Goal: Task Accomplishment & Management: Use online tool/utility

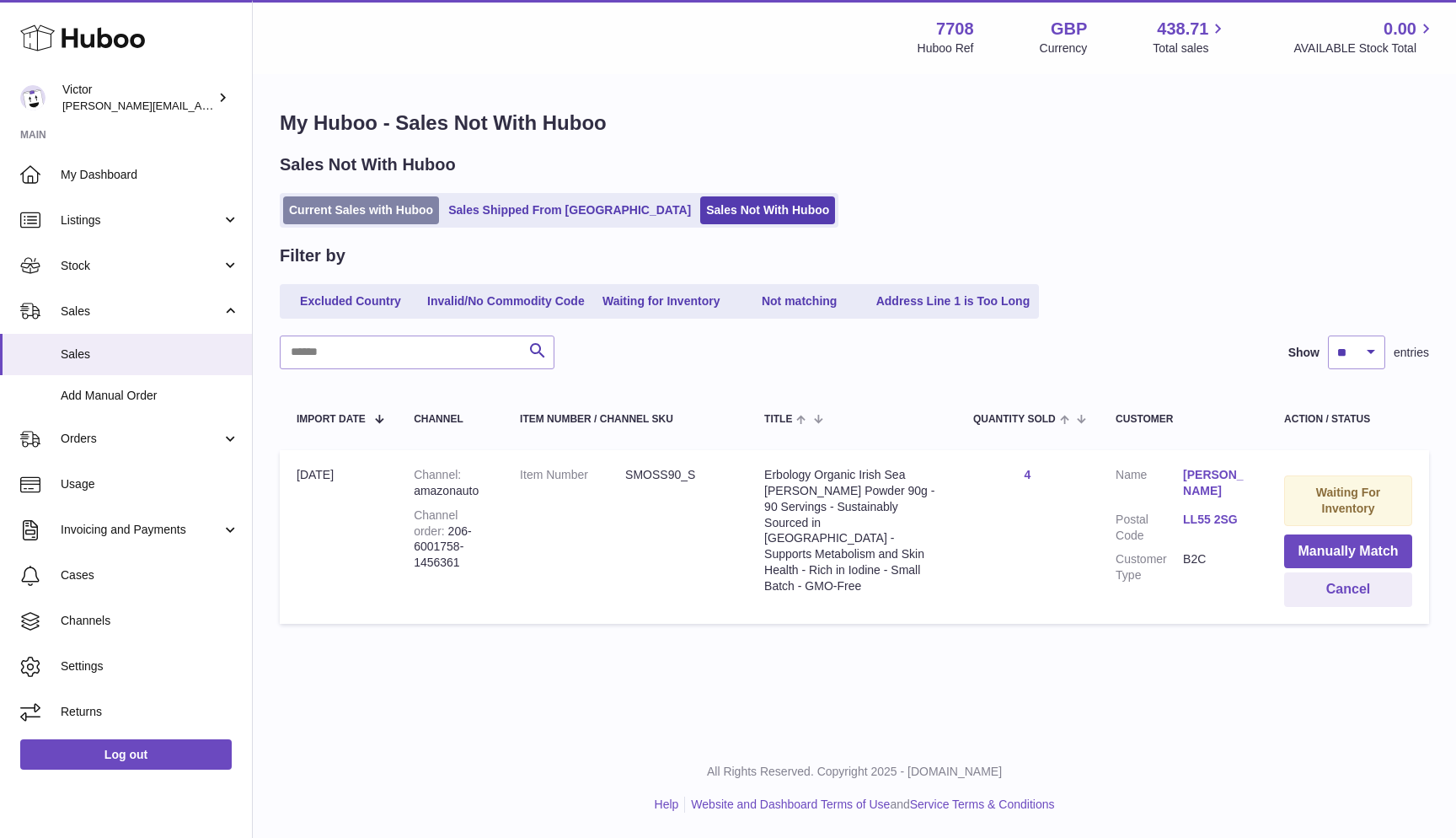
click at [337, 209] on link "Current Sales with Huboo" at bounding box center [361, 210] width 156 height 28
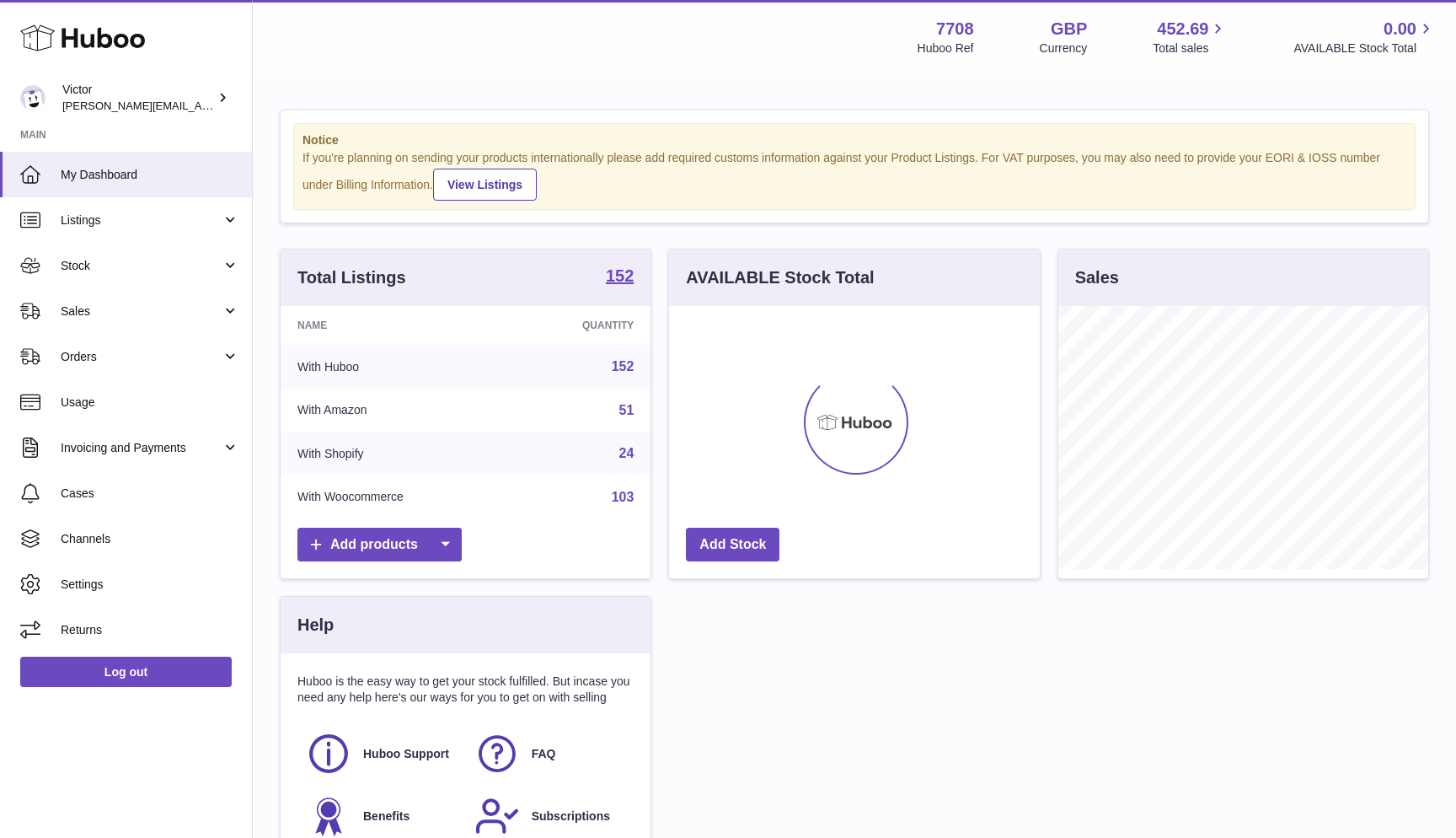
scroll to position [263, 370]
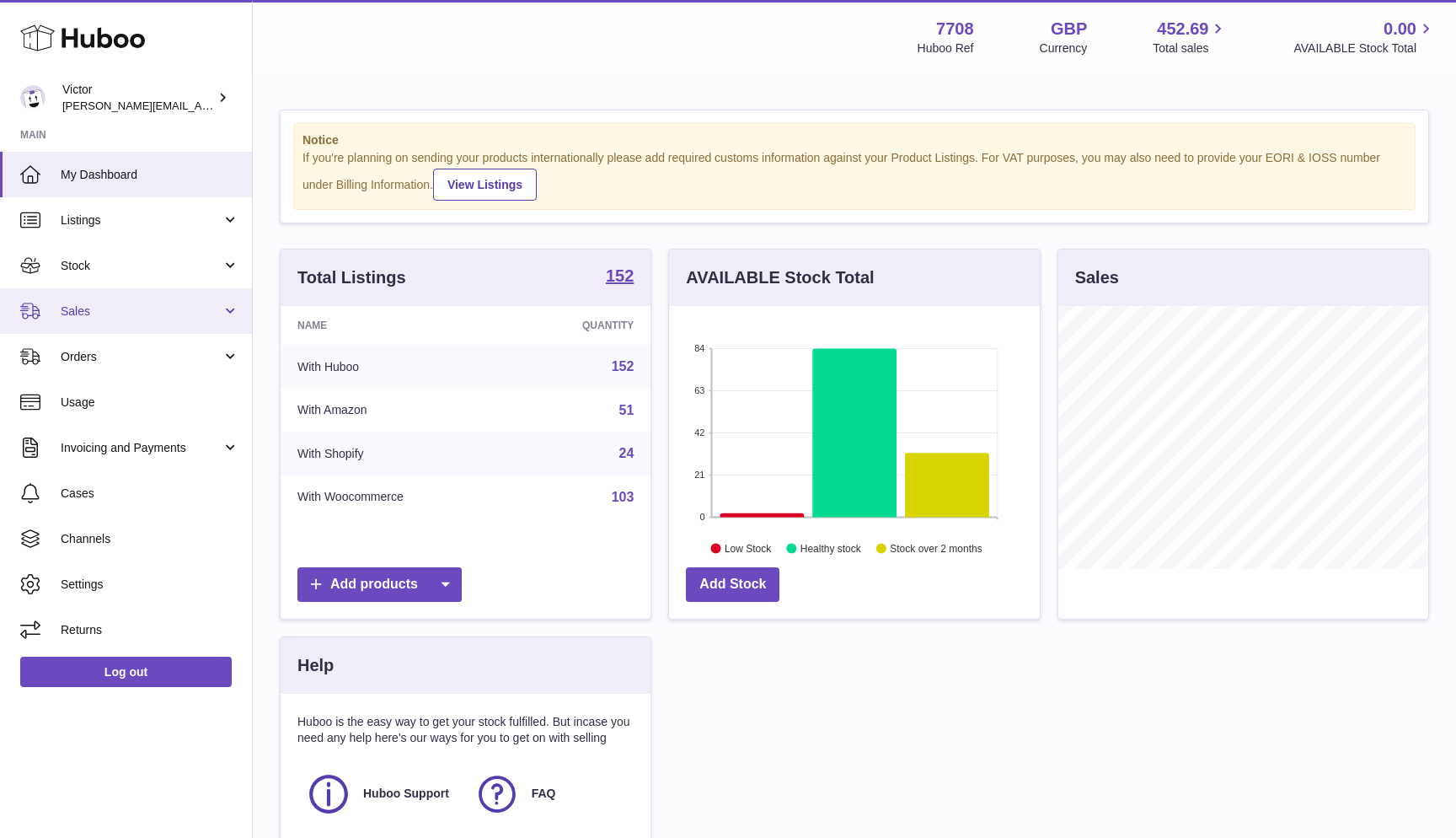
click at [128, 317] on link "Sales" at bounding box center [125, 311] width 252 height 46
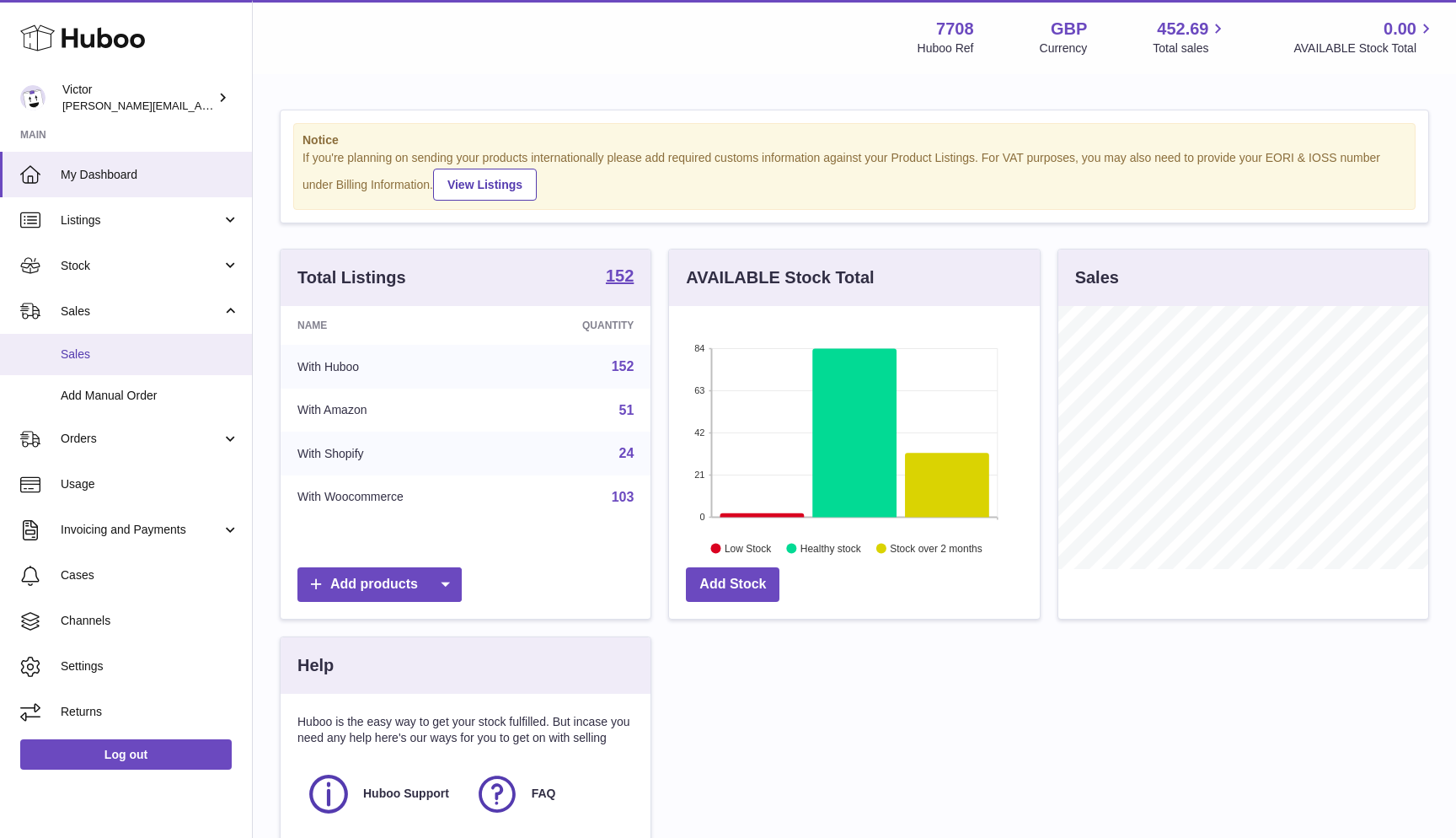
click at [125, 347] on span "Sales" at bounding box center [149, 354] width 179 height 16
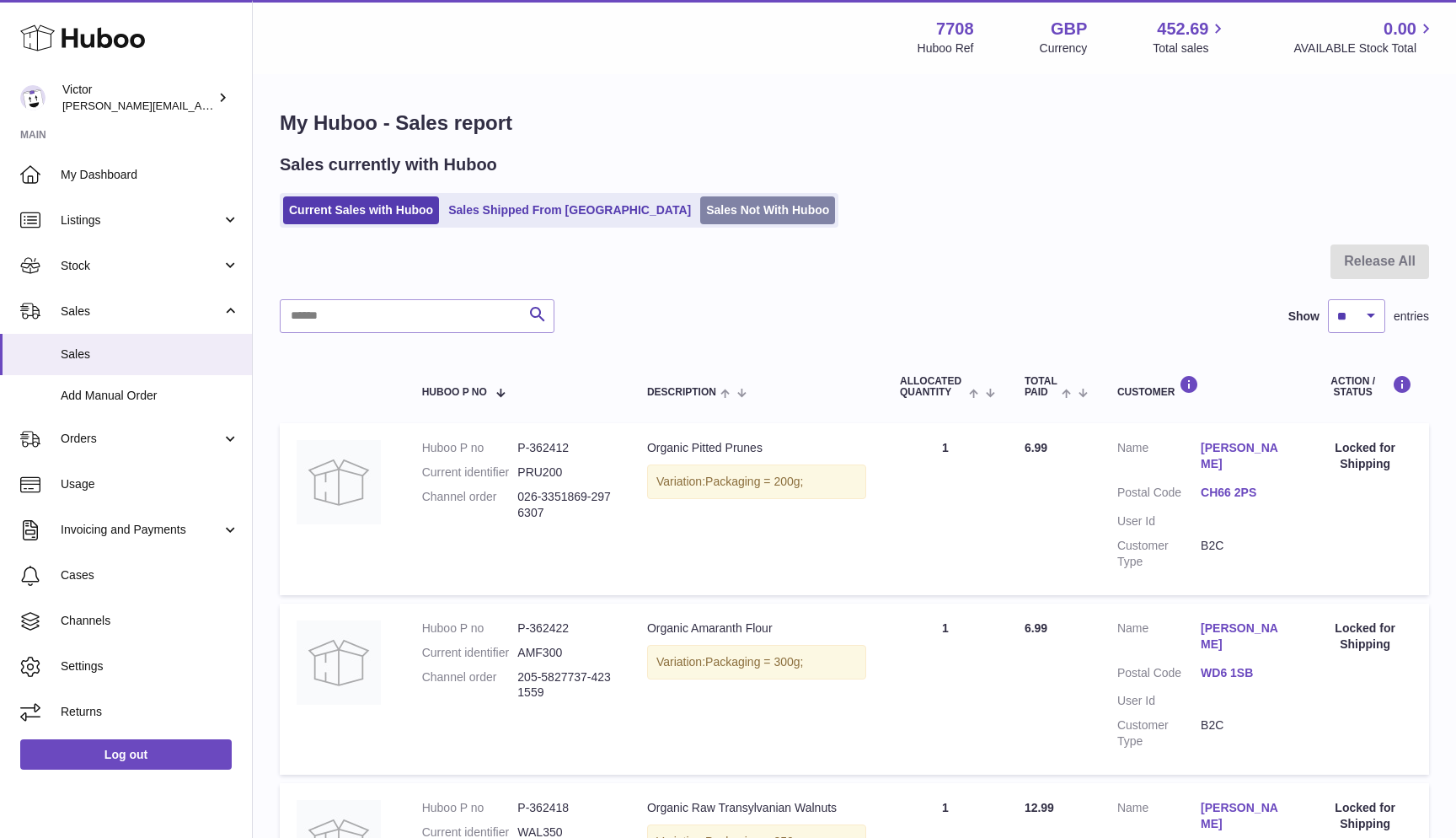
click at [700, 215] on link "Sales Not With Huboo" at bounding box center [767, 210] width 135 height 28
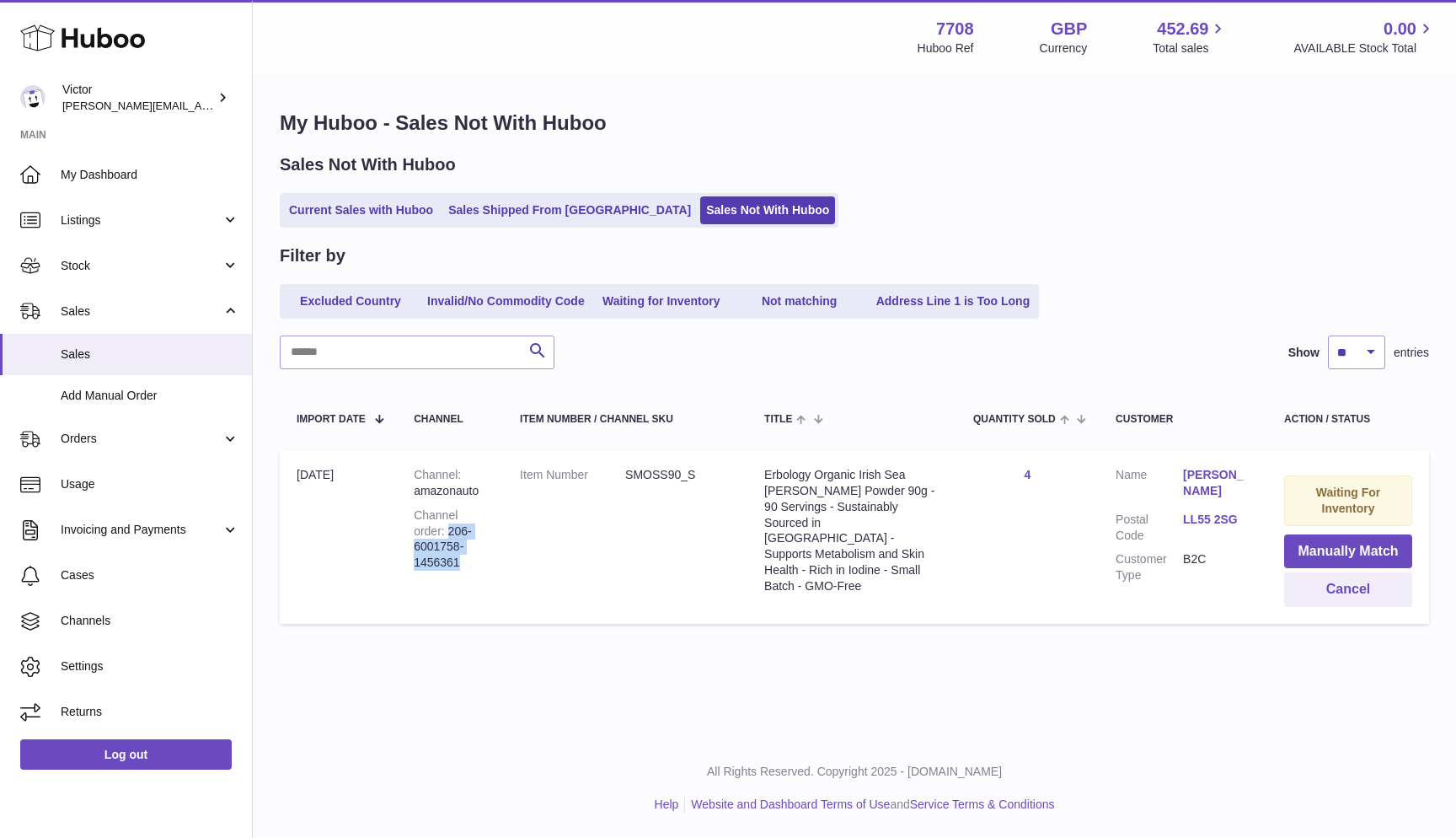
drag, startPoint x: 452, startPoint y: 525, endPoint x: 475, endPoint y: 553, distance: 36.2
click at [475, 553] on div "Channel order 206-6001758-1456361" at bounding box center [450, 539] width 73 height 64
copy div "206-6001758-1456361"
click at [1319, 588] on button "Cancel" at bounding box center [1348, 590] width 128 height 34
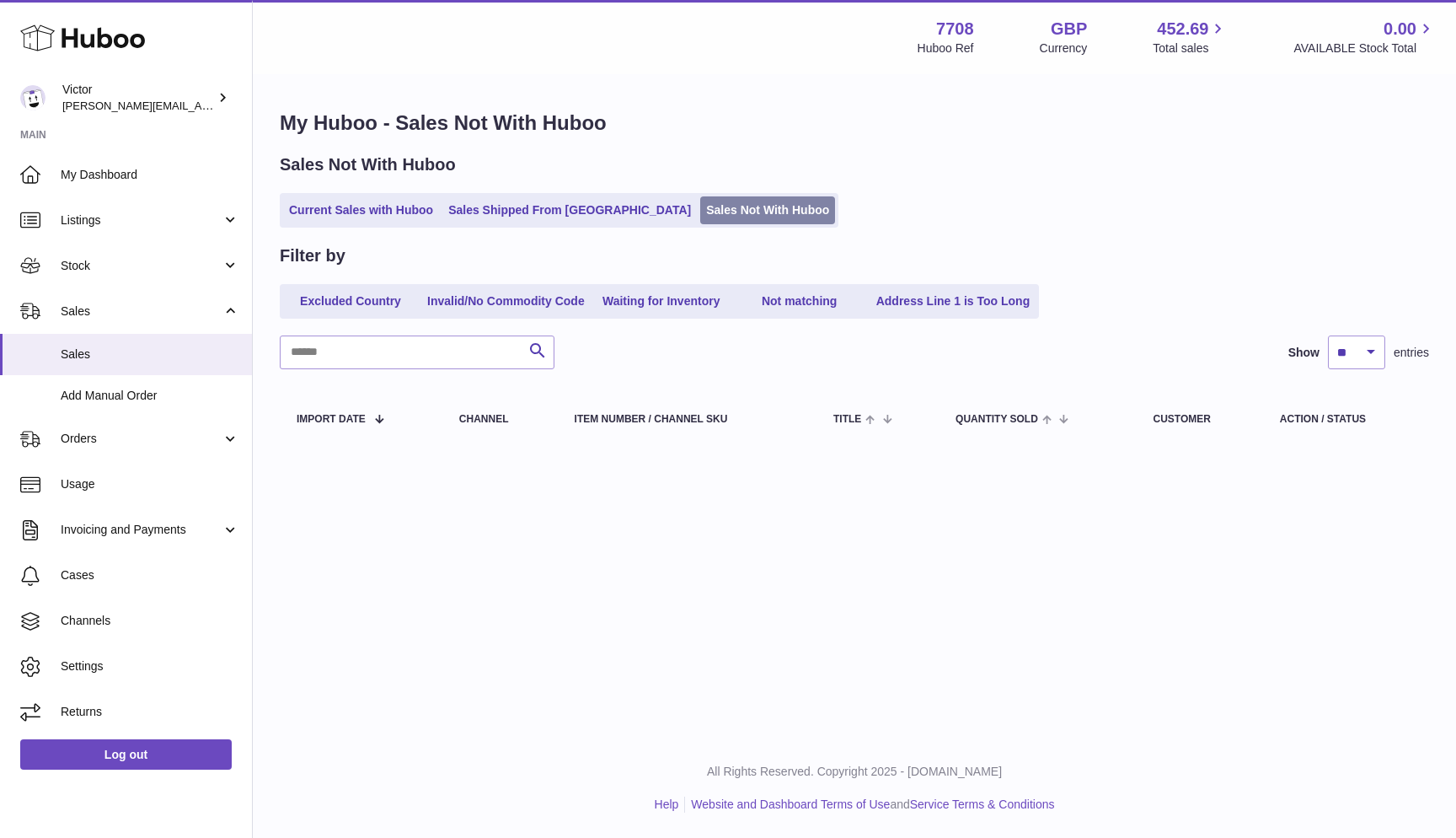
click at [700, 215] on link "Sales Not With Huboo" at bounding box center [767, 210] width 135 height 28
click at [361, 207] on link "Current Sales with Huboo" at bounding box center [361, 210] width 156 height 28
click at [305, 216] on link "Current Sales with Huboo" at bounding box center [361, 210] width 156 height 28
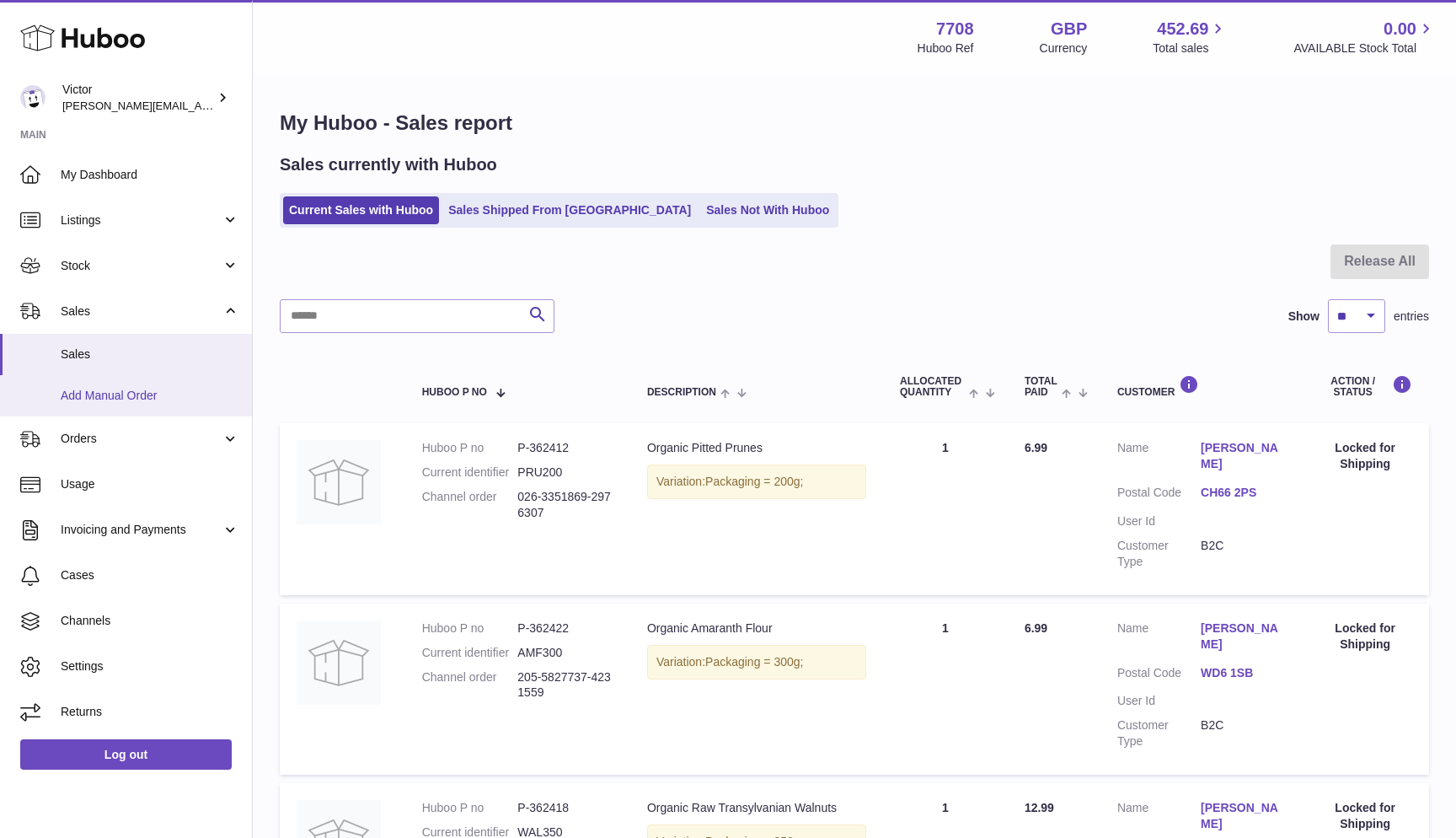
click at [137, 396] on span "Add Manual Order" at bounding box center [149, 396] width 179 height 16
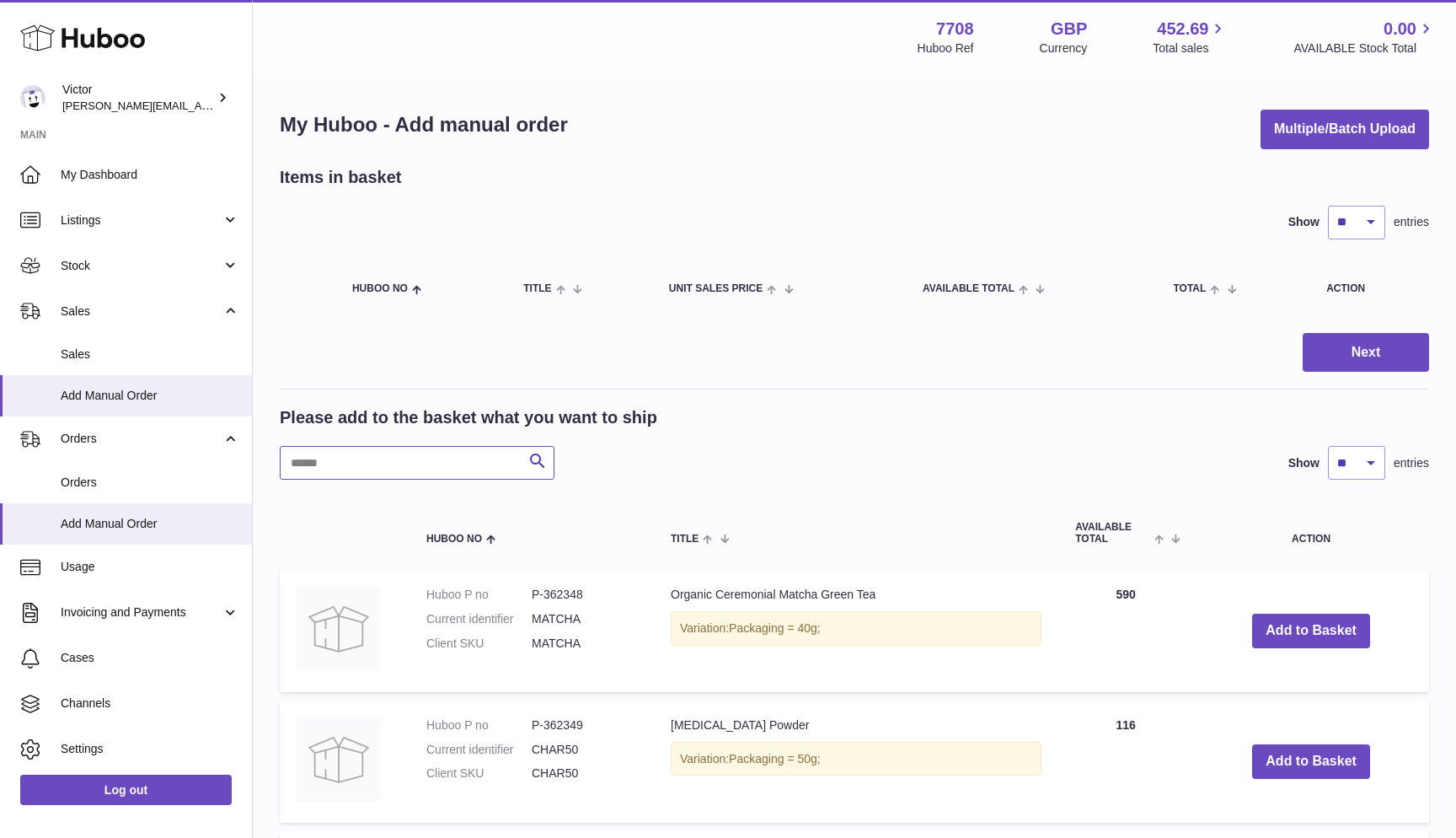
click at [306, 457] on input "text" at bounding box center [416, 463] width 275 height 34
paste input "*********"
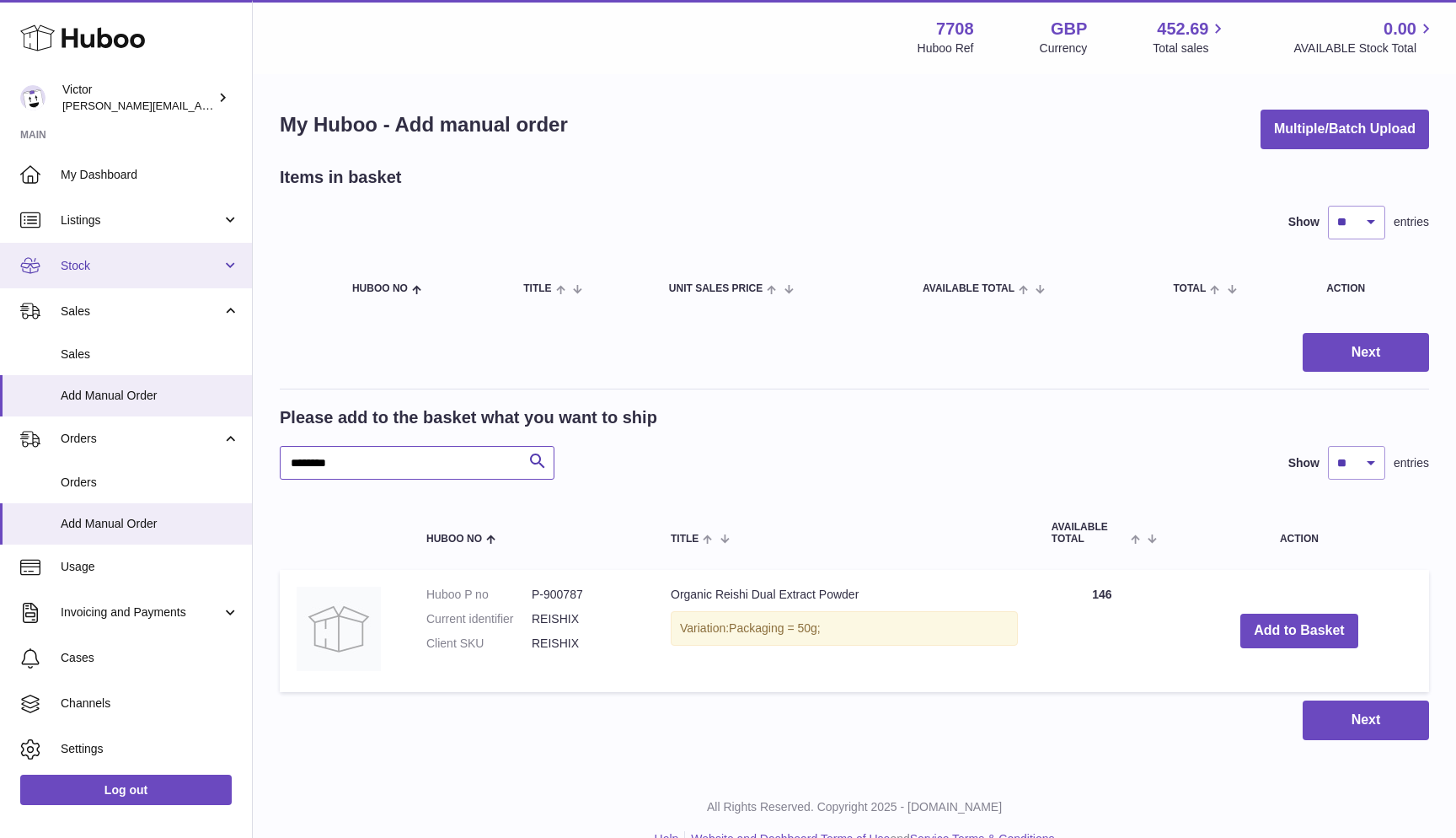
type input "*******"
click at [166, 275] on link "Stock" at bounding box center [125, 265] width 252 height 46
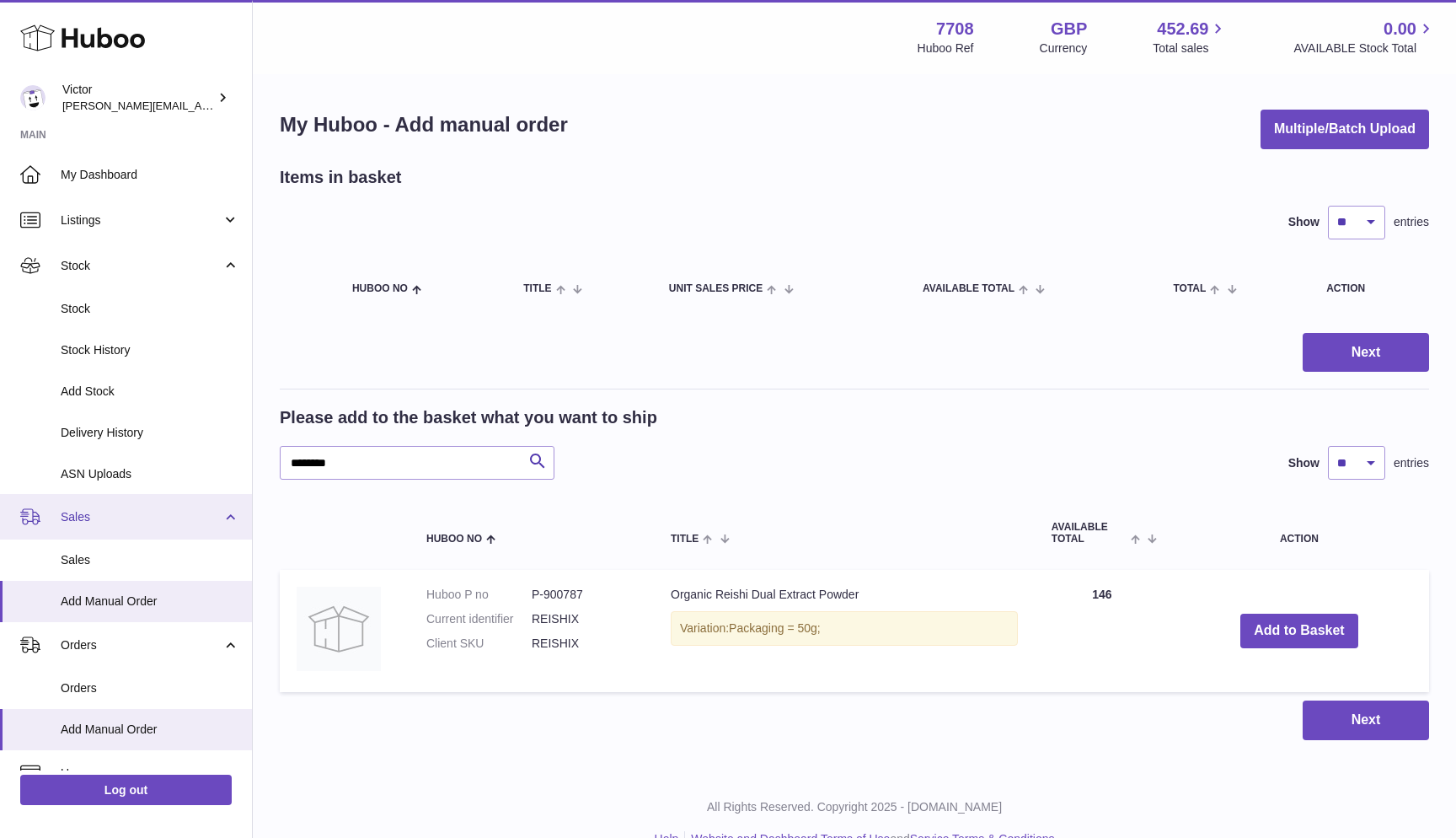
click at [149, 515] on span "Sales" at bounding box center [141, 517] width 161 height 16
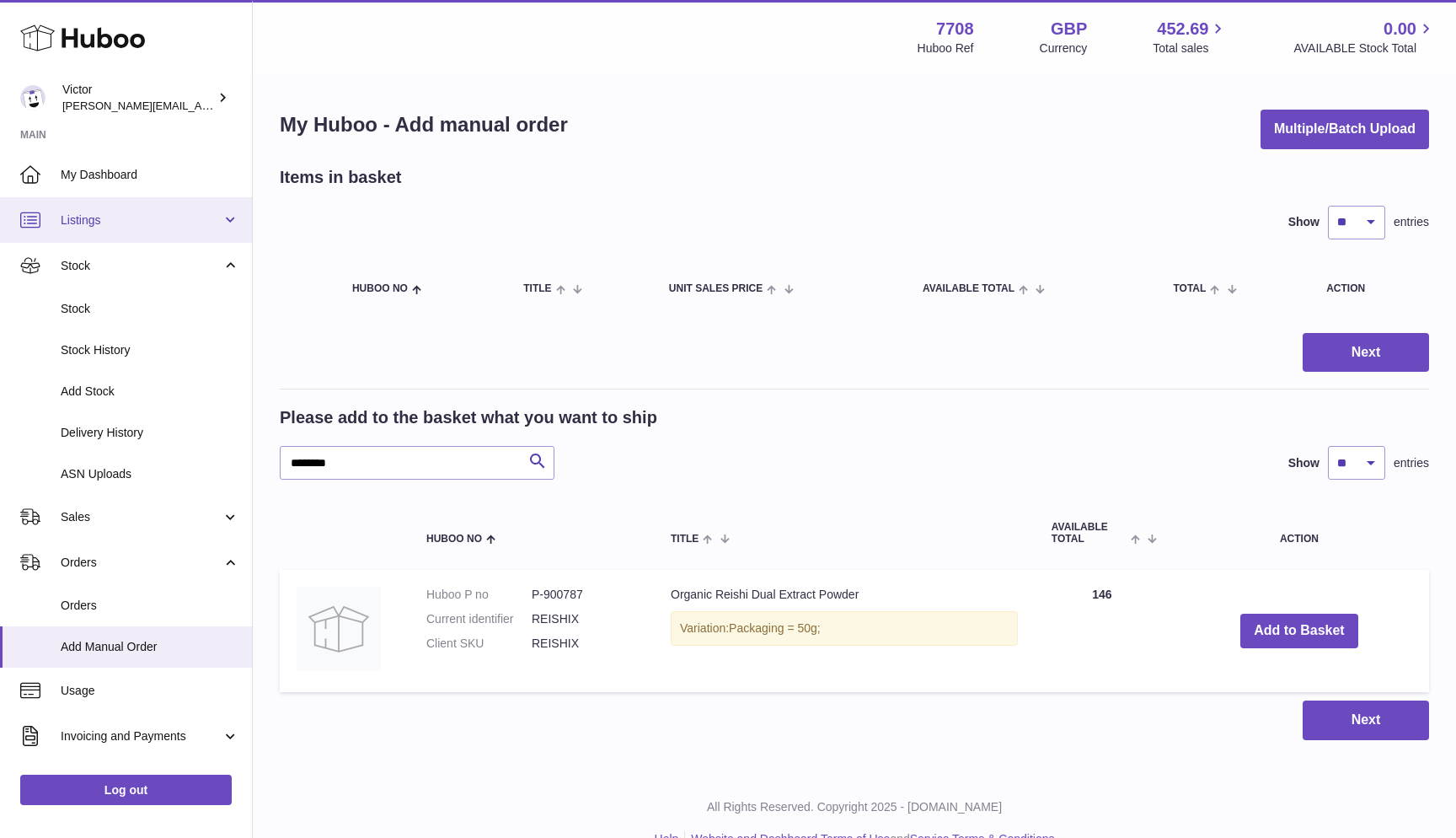
click at [133, 218] on span "Listings" at bounding box center [141, 220] width 161 height 16
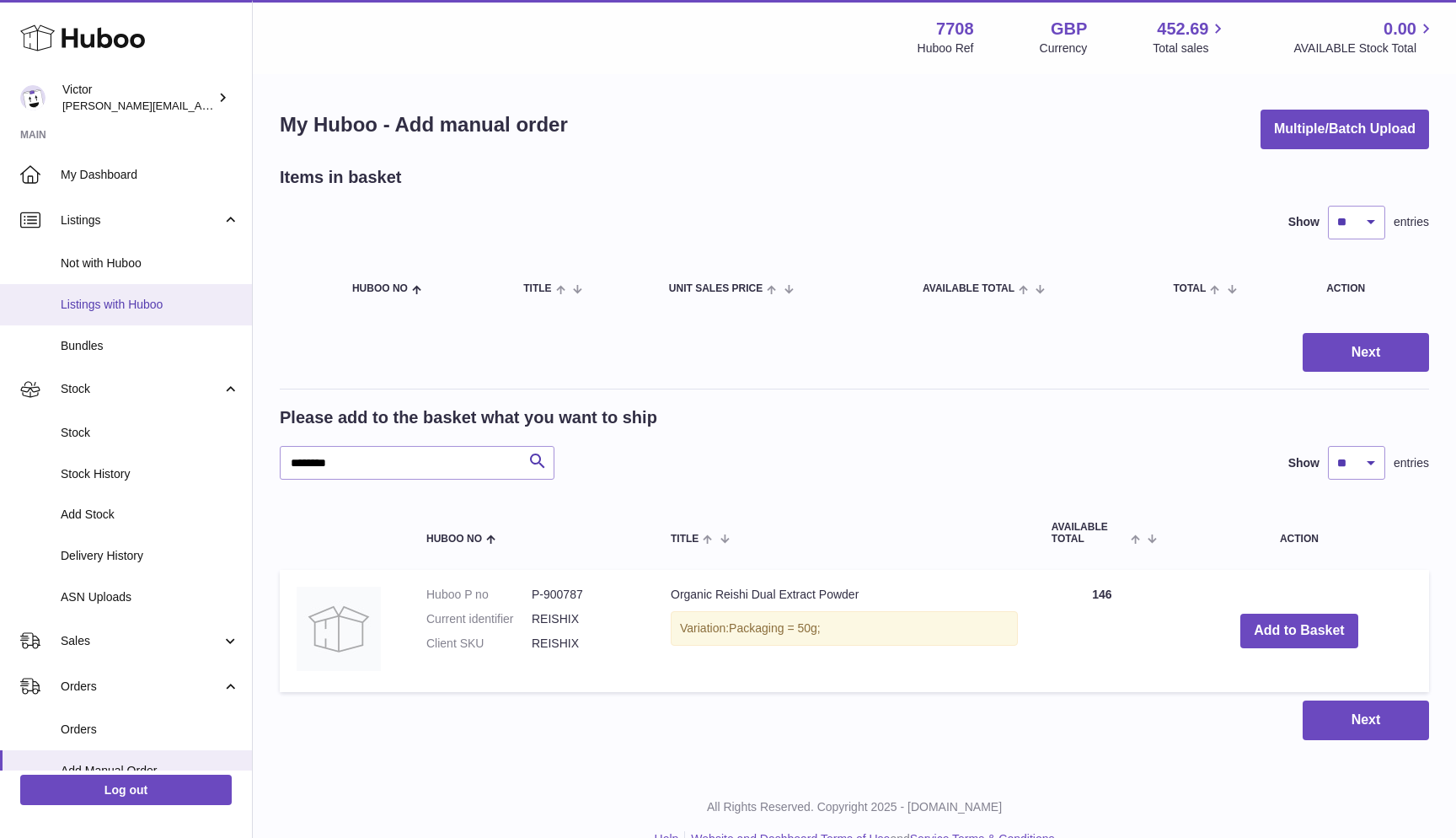
click at [138, 297] on span "Listings with Huboo" at bounding box center [149, 305] width 179 height 16
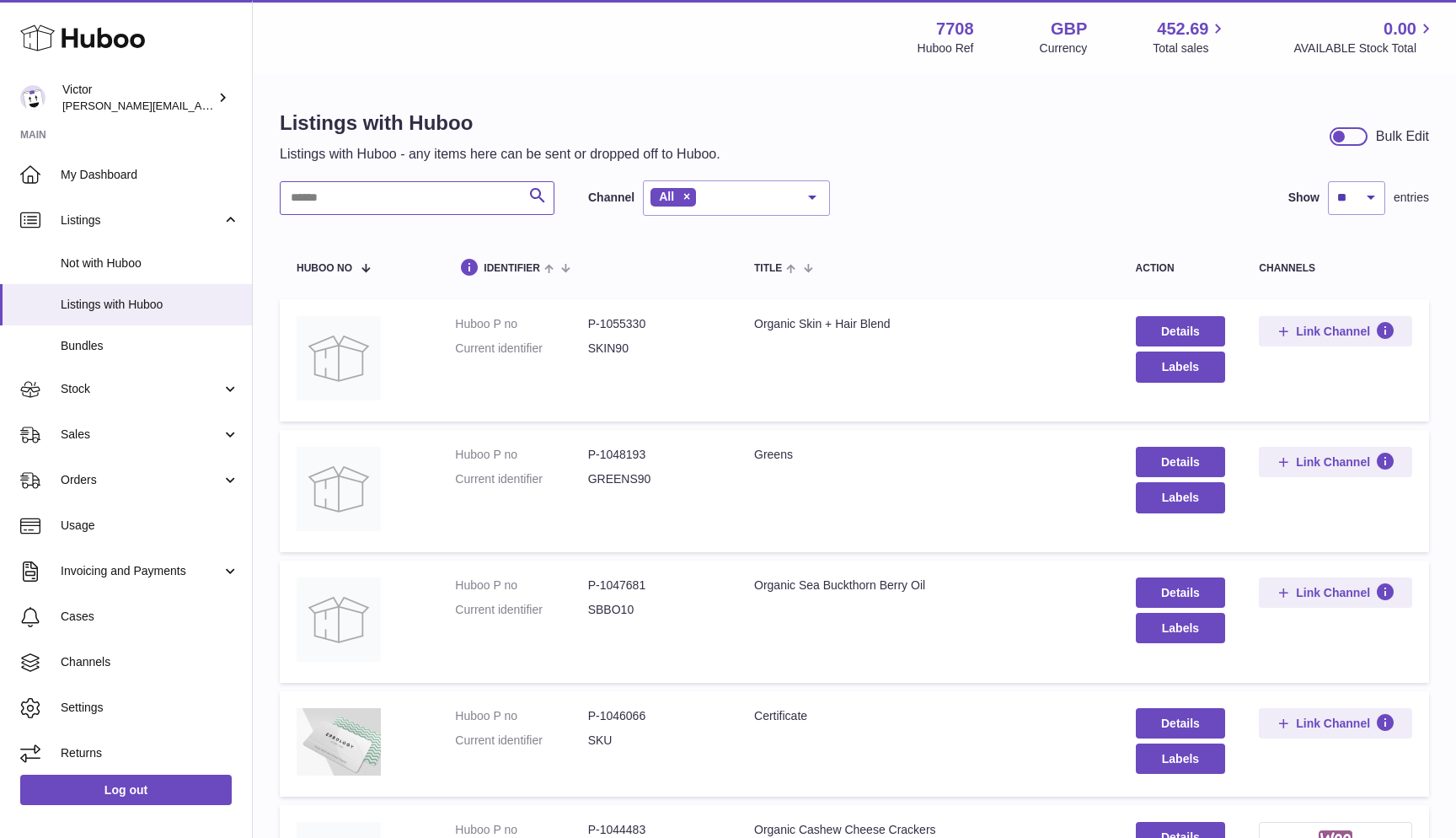
click at [371, 192] on input "text" at bounding box center [416, 197] width 275 height 34
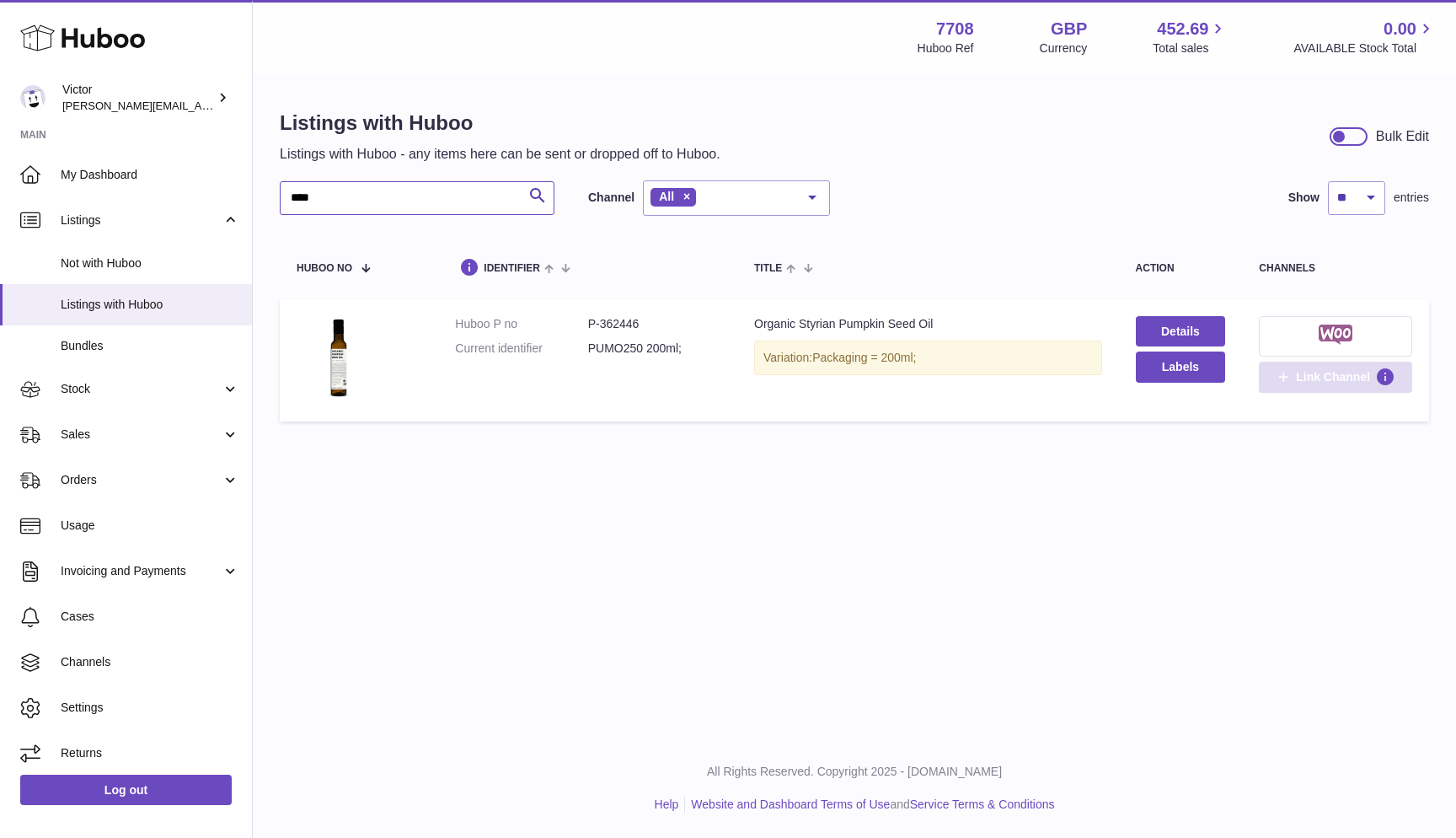
type input "****"
click at [1335, 372] on span "Link Channel" at bounding box center [1333, 377] width 74 height 15
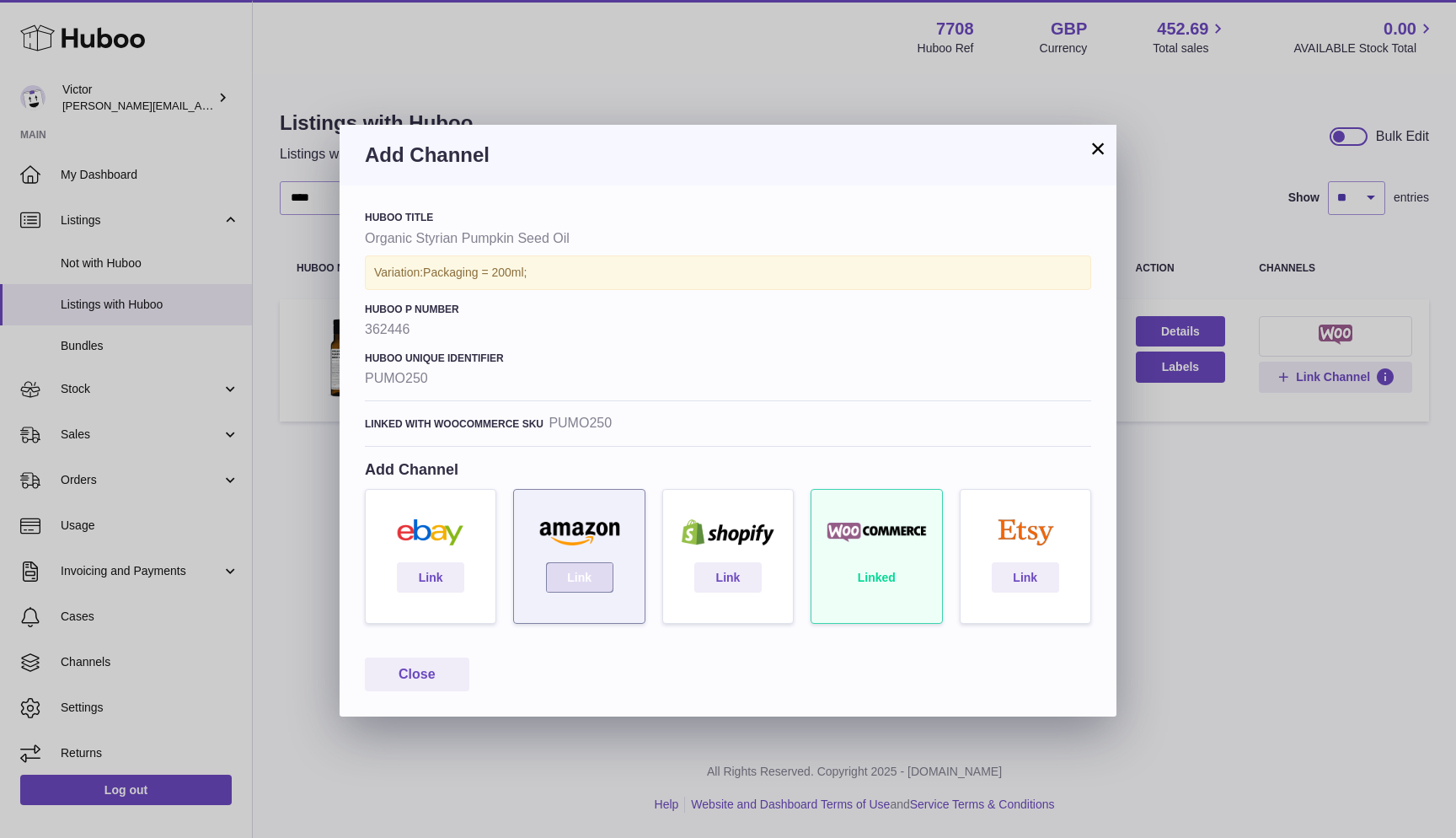
click at [571, 581] on link "Link" at bounding box center [579, 578] width 67 height 31
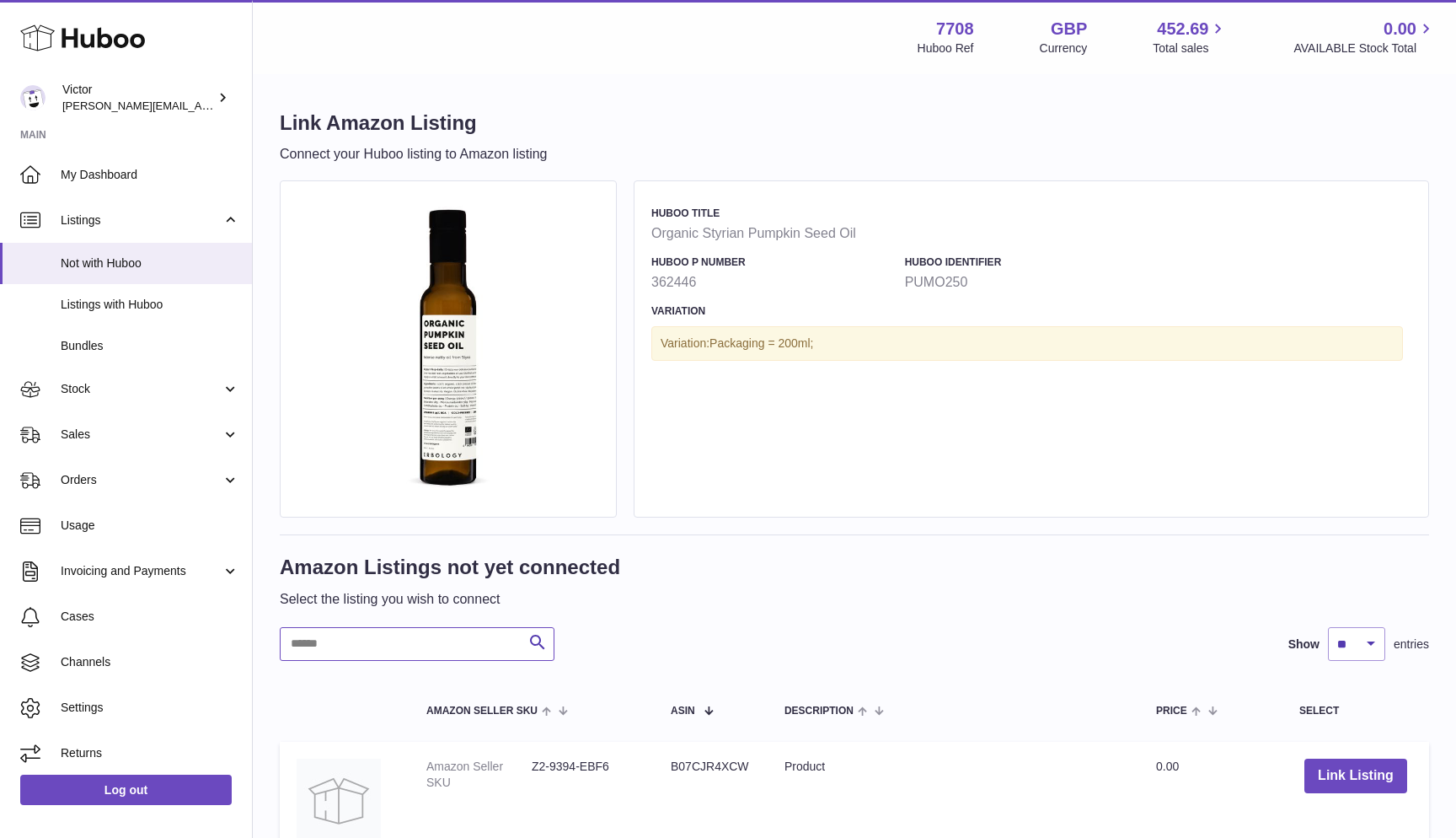
click at [307, 649] on input "text" at bounding box center [416, 644] width 275 height 34
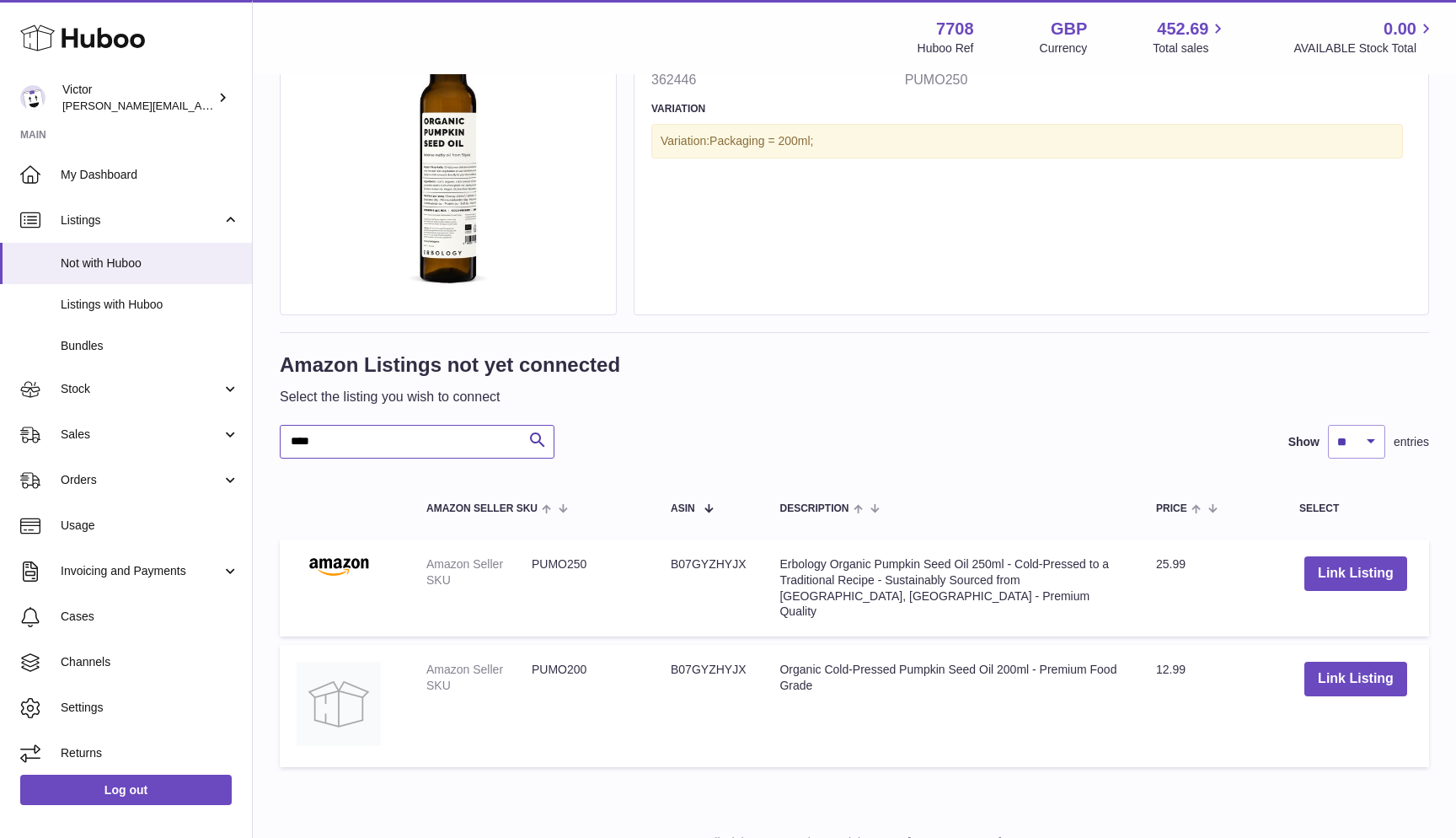
scroll to position [201, 0]
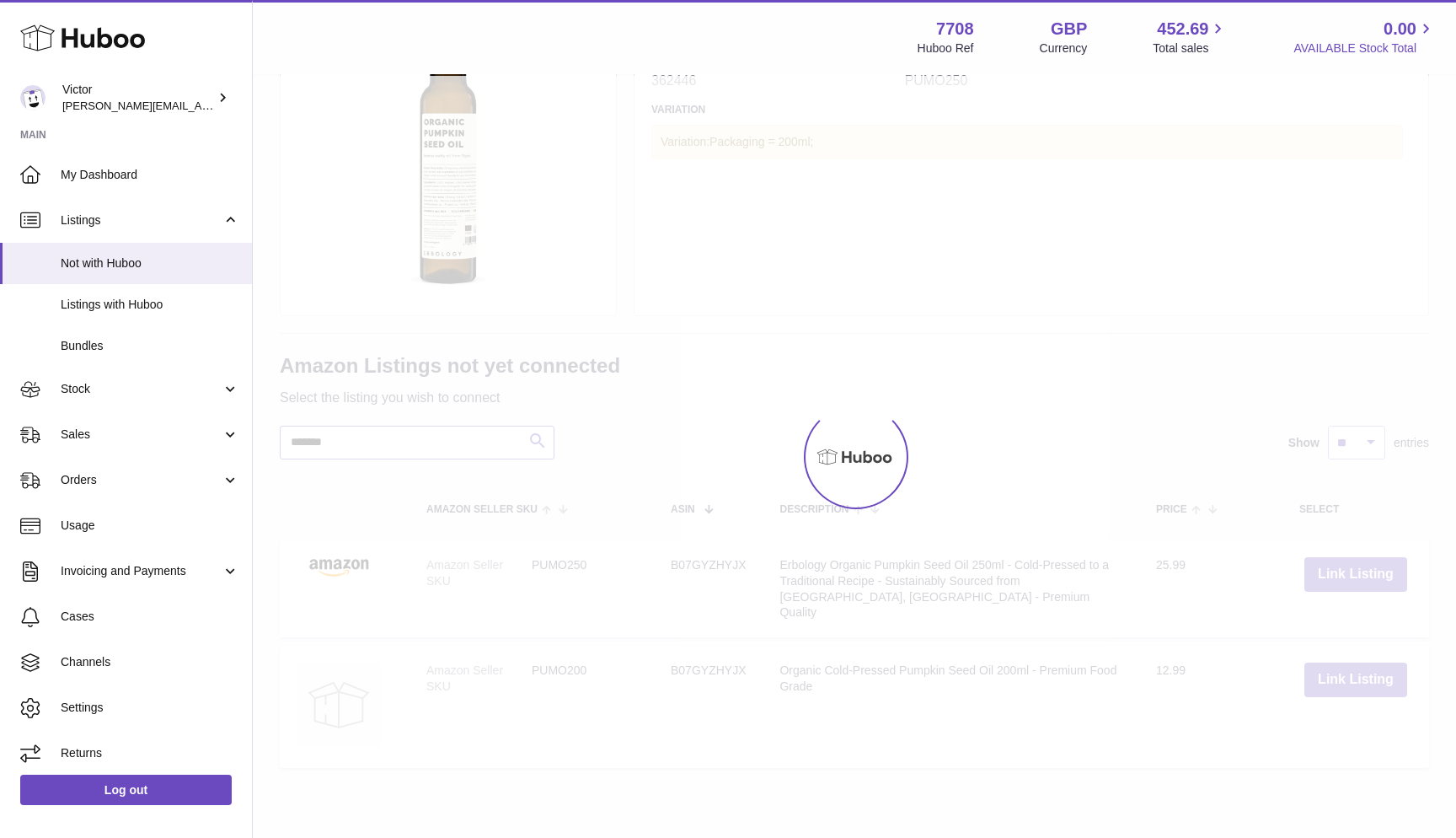
scroll to position [121, 0]
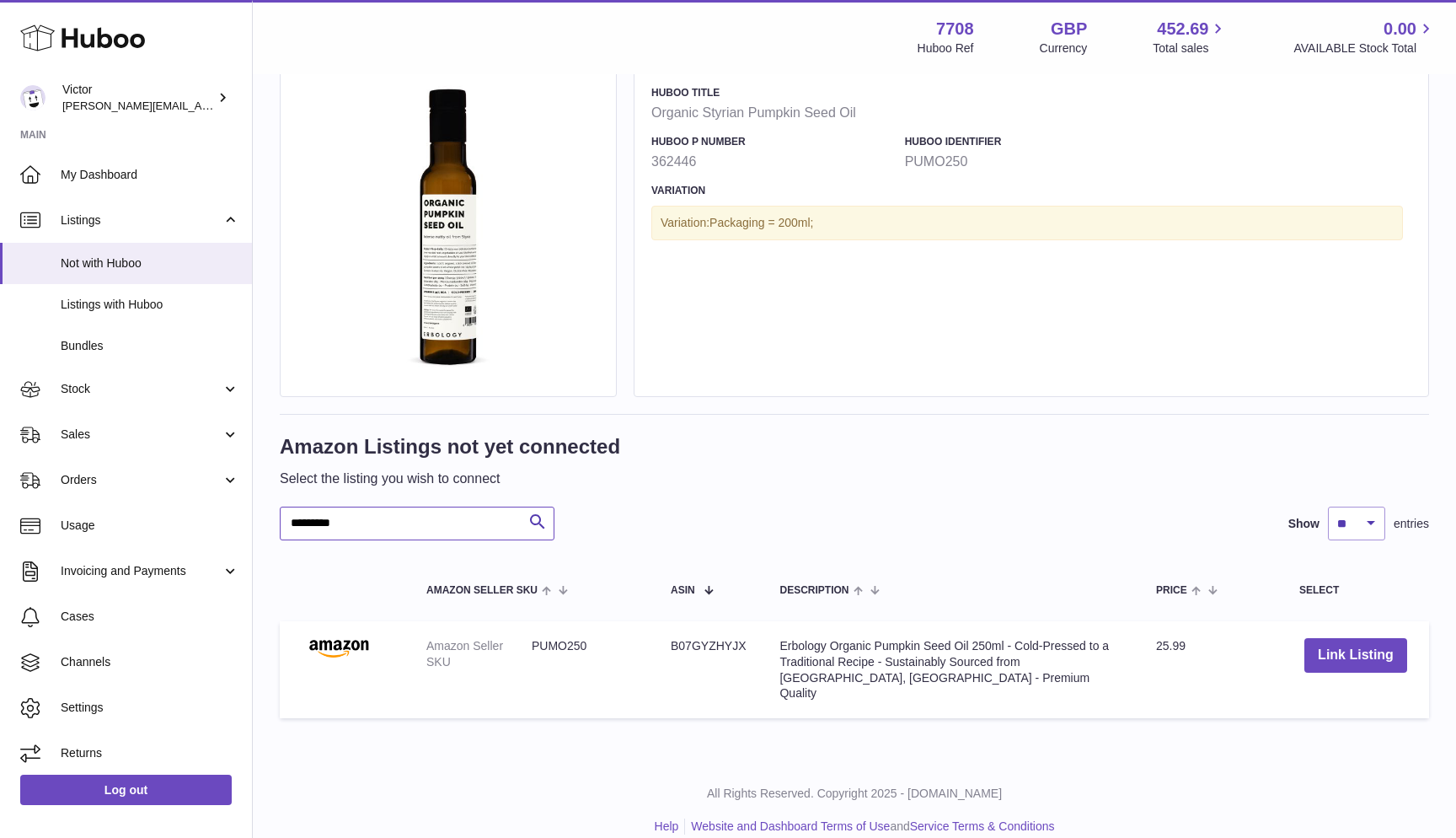
type input "*********"
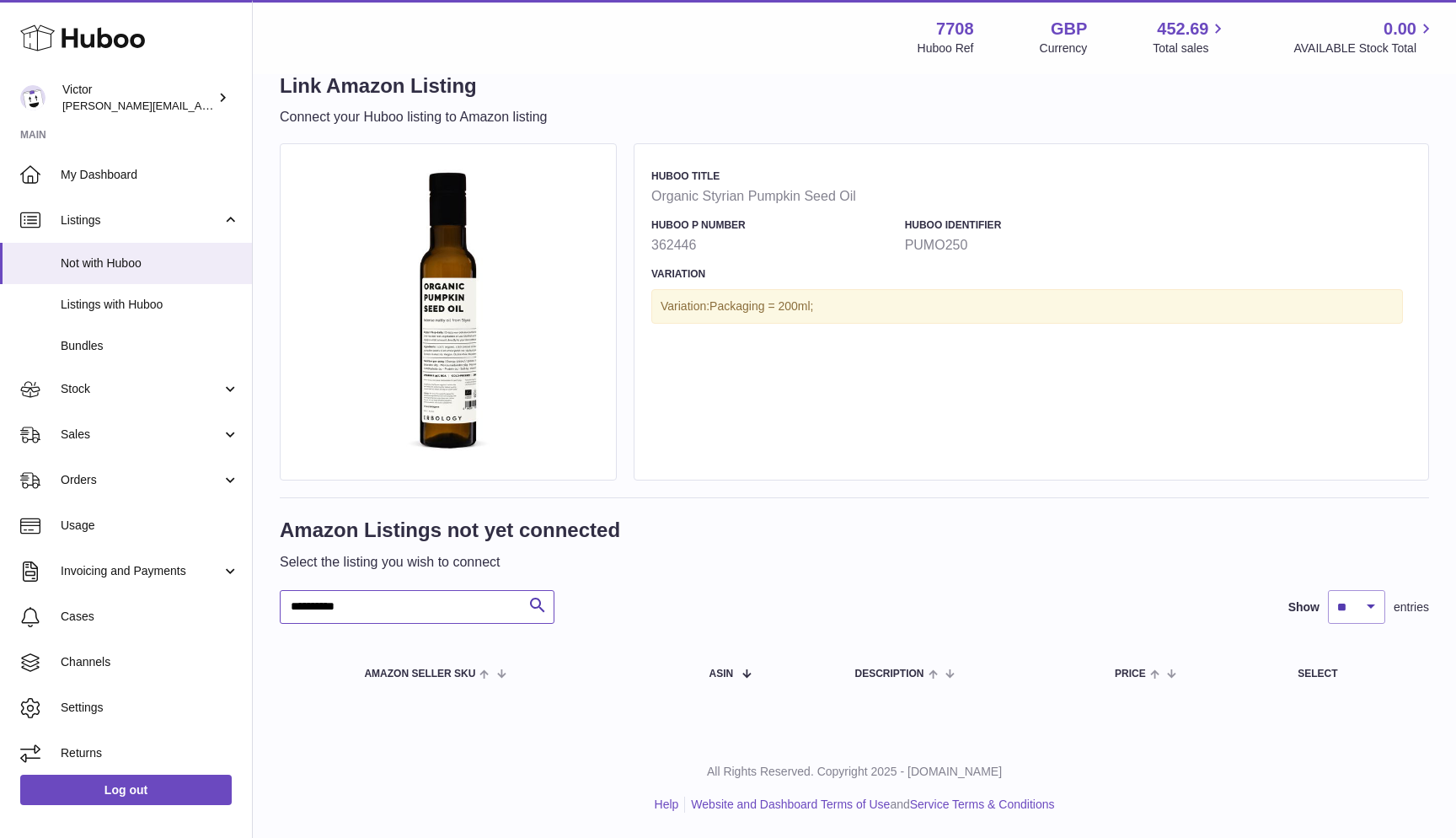
scroll to position [33, 0]
